Goal: Check status: Check status

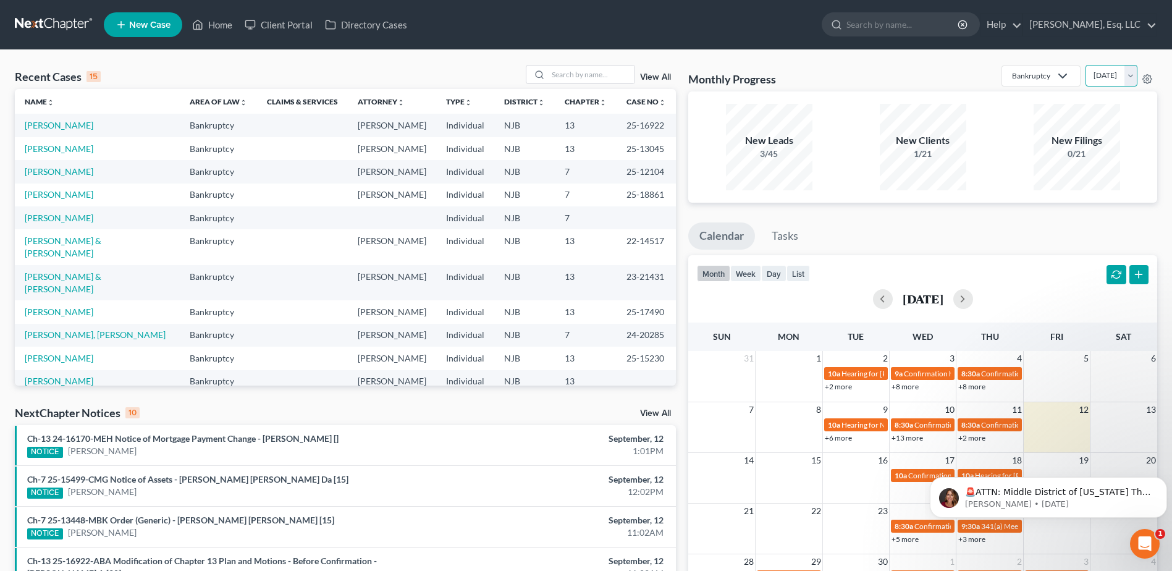
click at [1098, 71] on select "[DATE] [DATE] [DATE] [DATE] [DATE] [DATE] [DATE] [DATE] [DATE] [DATE] [DATE] [D…" at bounding box center [1111, 76] width 52 height 22
click at [923, 64] on div "Recent Cases 15 View All Name unfold_more expand_more expand_less Area of Law u…" at bounding box center [586, 464] width 1172 height 829
click at [1111, 73] on select "[DATE] [DATE] [DATE] [DATE] [DATE] [DATE] [DATE] [DATE] [DATE] [DATE] [DATE] [D…" at bounding box center [1111, 76] width 52 height 22
click at [1085, 65] on select "[DATE] [DATE] [DATE] [DATE] [DATE] [DATE] [DATE] [DATE] [DATE] [DATE] [DATE] [D…" at bounding box center [1111, 76] width 52 height 22
click at [1085, 76] on select "[DATE] [DATE] [DATE] [DATE] [DATE] [DATE] [DATE] [DATE] [DATE] [DATE] [DATE] [D…" at bounding box center [1111, 76] width 52 height 22
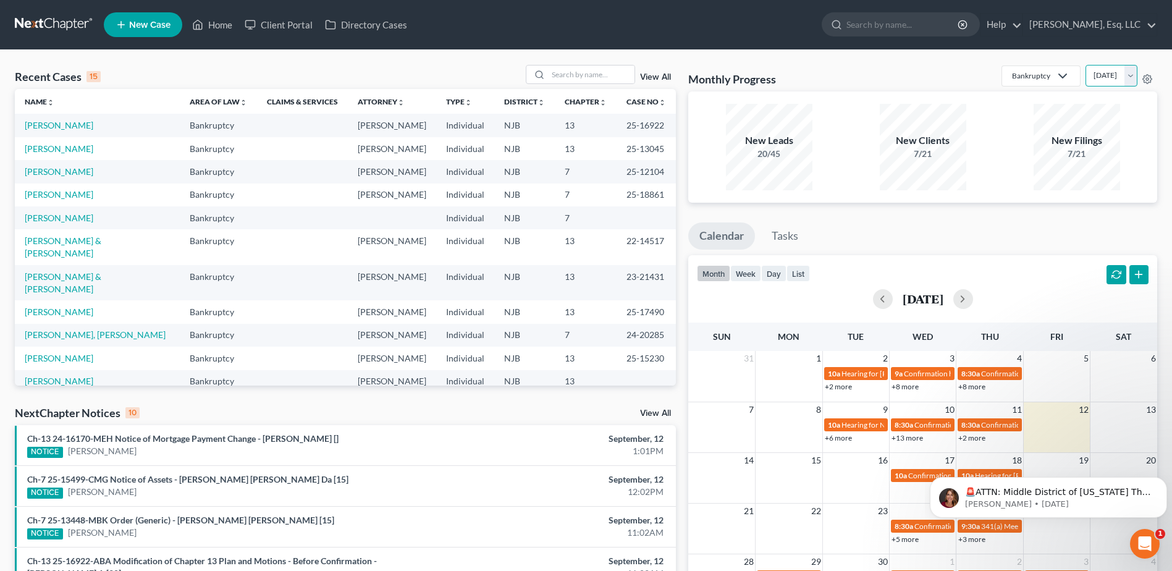
click at [1085, 65] on select "[DATE] [DATE] [DATE] [DATE] [DATE] [DATE] [DATE] [DATE] [DATE] [DATE] [DATE] [D…" at bounding box center [1111, 76] width 52 height 22
click at [1130, 77] on select "[DATE] [DATE] [DATE] [DATE] [DATE] [DATE] [DATE] [DATE] [DATE] [DATE] [DATE] [D…" at bounding box center [1111, 76] width 52 height 22
select select "3"
click at [1085, 65] on select "[DATE] [DATE] [DATE] [DATE] [DATE] [DATE] [DATE] [DATE] [DATE] [DATE] [DATE] [D…" at bounding box center [1111, 76] width 52 height 22
